Goal: Task Accomplishment & Management: Complete application form

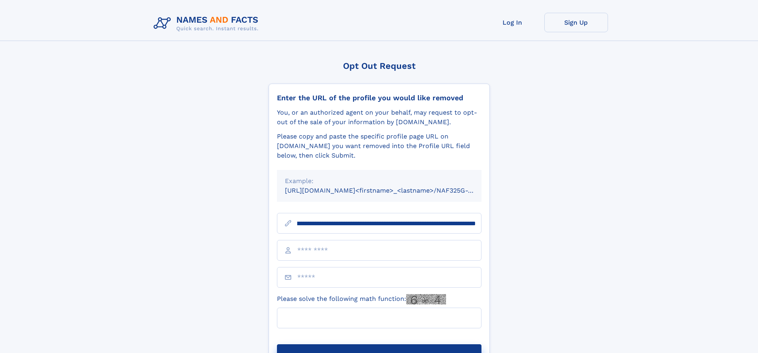
scroll to position [0, 87]
type input "**********"
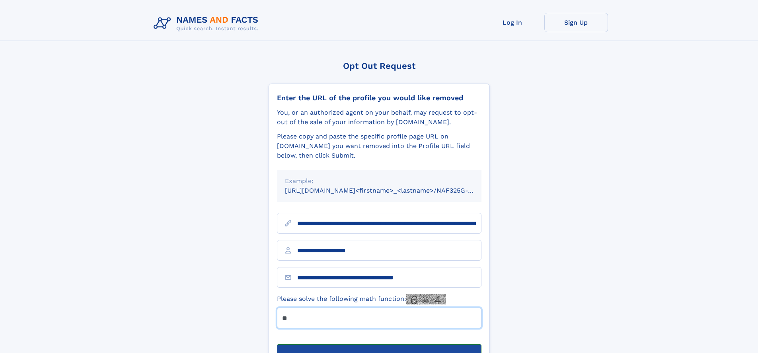
type input "**"
click at [379, 344] on button "Submit Opt Out Request" at bounding box center [379, 356] width 204 height 25
